Goal: Task Accomplishment & Management: Manage account settings

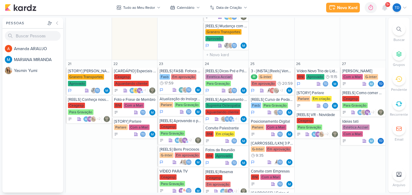
scroll to position [523, 0]
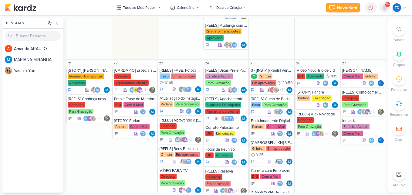
click at [389, 10] on div at bounding box center [385, 7] width 11 height 11
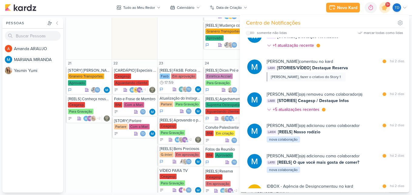
scroll to position [297, 0]
click at [353, 92] on div "[PERSON_NAME] o(a) removeu como colaborador(a)" at bounding box center [315, 94] width 96 height 6
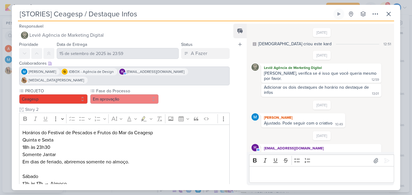
scroll to position [283, 0]
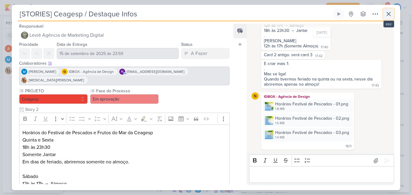
click at [392, 17] on icon at bounding box center [388, 13] width 7 height 7
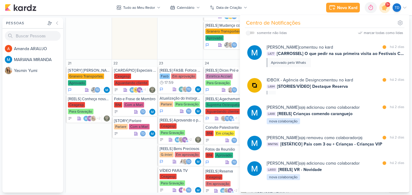
scroll to position [0, 0]
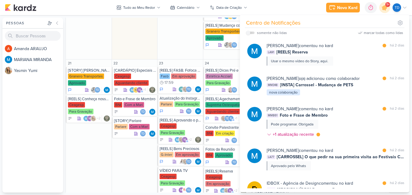
click at [198, 60] on div "23" at bounding box center [181, 63] width 46 height 7
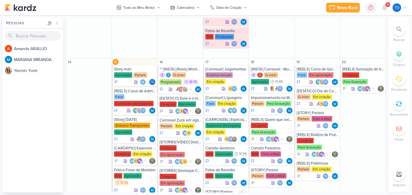
scroll to position [311, 0]
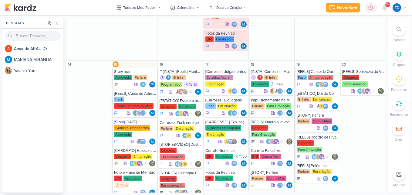
click at [398, 28] on icon at bounding box center [399, 29] width 5 height 5
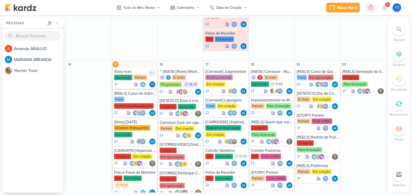
click at [134, 75] on div "Parlare" at bounding box center [141, 77] width 14 height 5
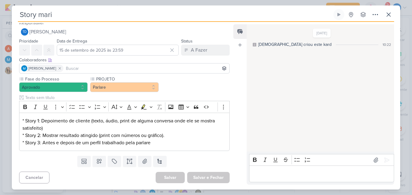
scroll to position [0, 0]
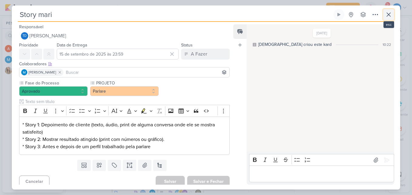
click at [385, 18] on button at bounding box center [389, 14] width 11 height 11
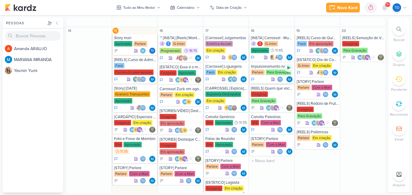
scroll to position [346, 0]
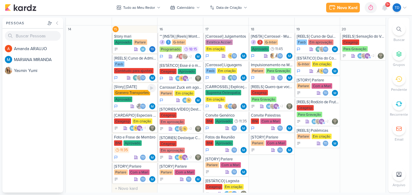
click at [141, 101] on div "Granero Transportes Aprovado" at bounding box center [135, 96] width 42 height 13
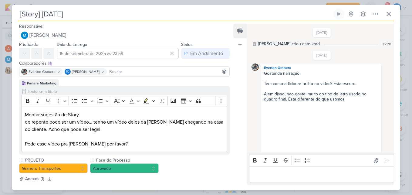
scroll to position [217, 0]
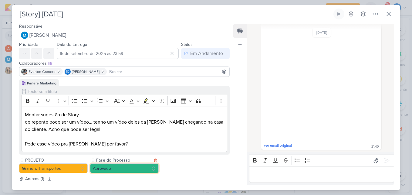
click at [130, 169] on button "Aprovado" at bounding box center [124, 168] width 69 height 10
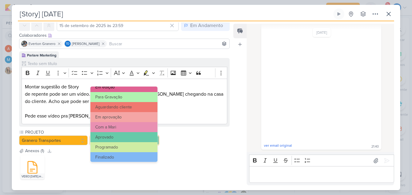
scroll to position [59, 0]
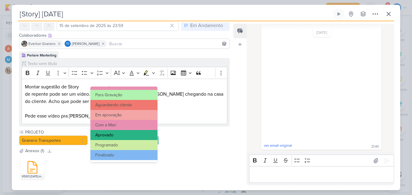
click at [125, 135] on button "Aprovado" at bounding box center [124, 135] width 67 height 10
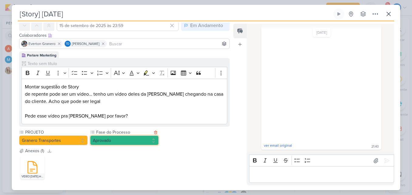
click at [123, 143] on button "Aprovado" at bounding box center [124, 140] width 69 height 10
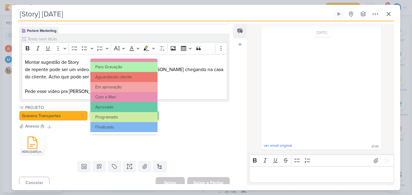
scroll to position [55, 0]
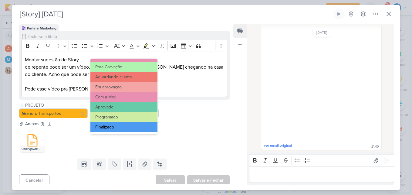
click at [123, 128] on button "Finalizado" at bounding box center [124, 127] width 67 height 10
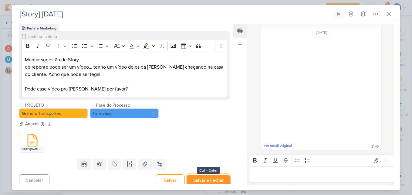
click at [205, 182] on button "Salvar e Fechar" at bounding box center [208, 180] width 43 height 11
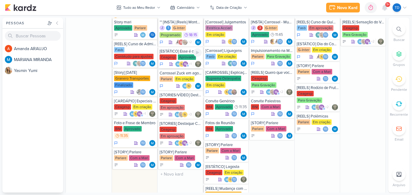
scroll to position [362, 0]
